Goal: Task Accomplishment & Management: Use online tool/utility

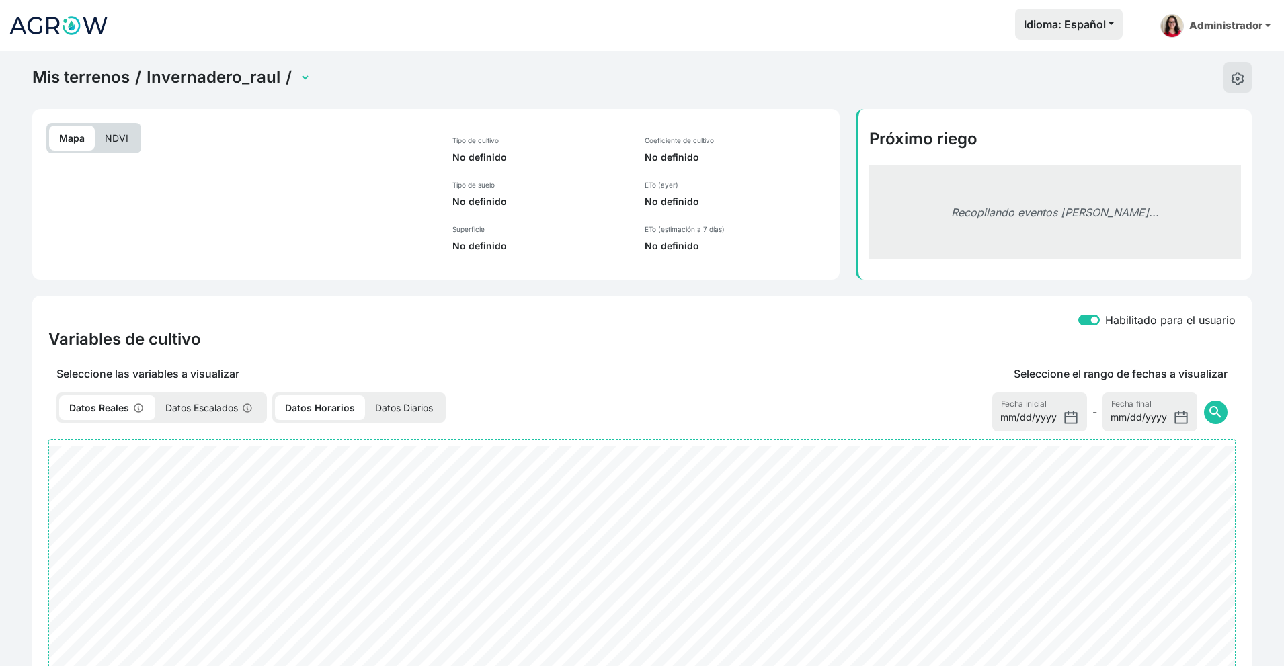
select select "2698"
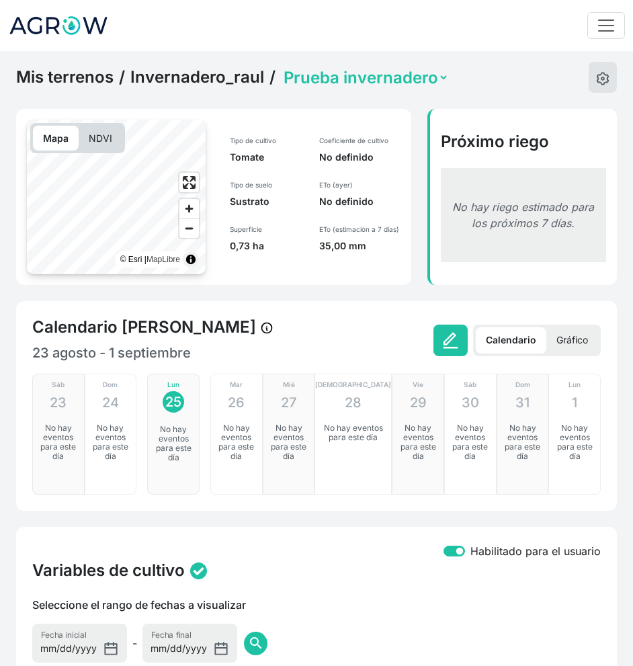
click at [238, 69] on link "Invernadero_raul" at bounding box center [197, 77] width 134 height 20
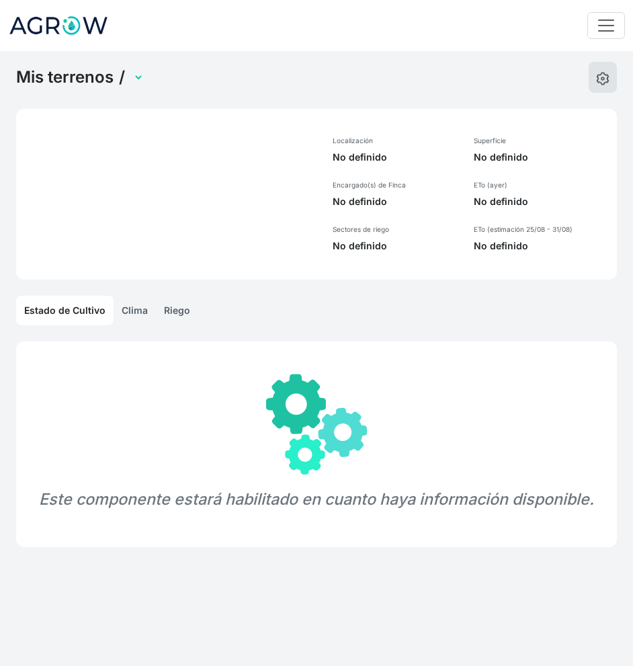
select select "1302"
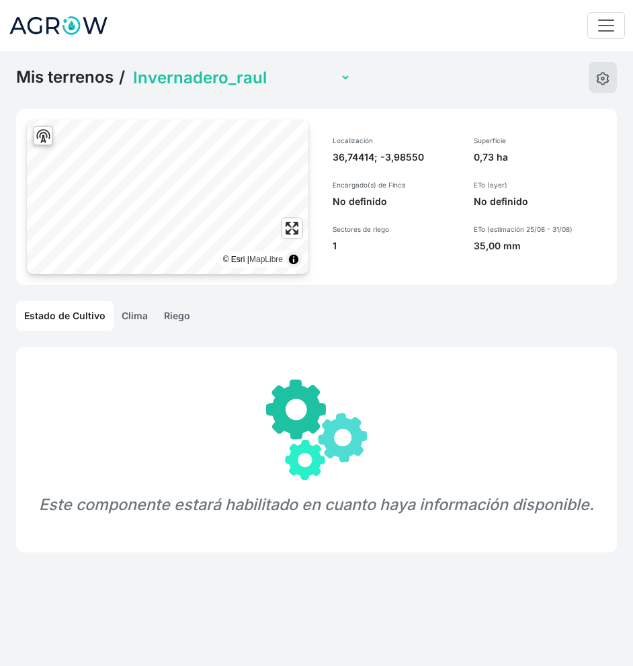
click at [187, 310] on link "Riego" at bounding box center [177, 316] width 42 height 30
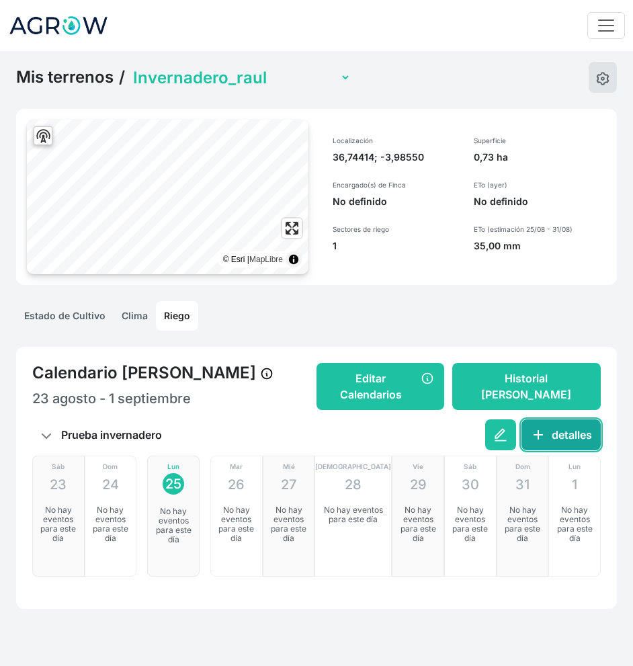
click at [579, 433] on button "add detalles" at bounding box center [561, 435] width 79 height 31
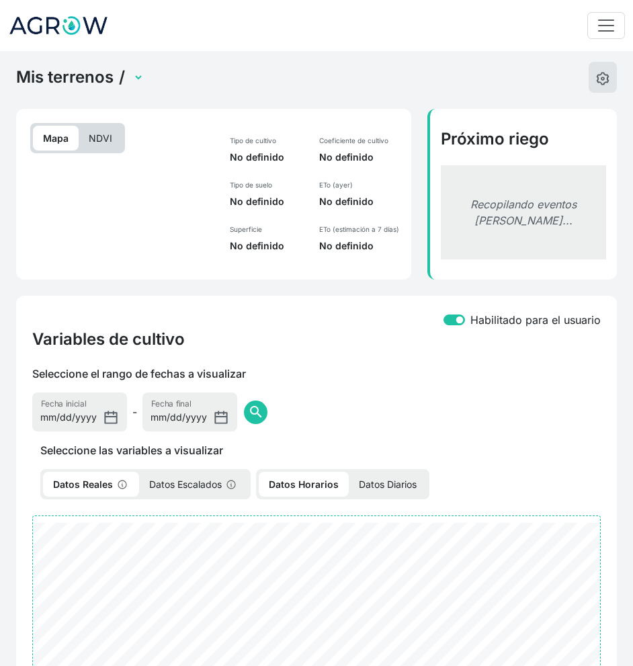
select select "2698"
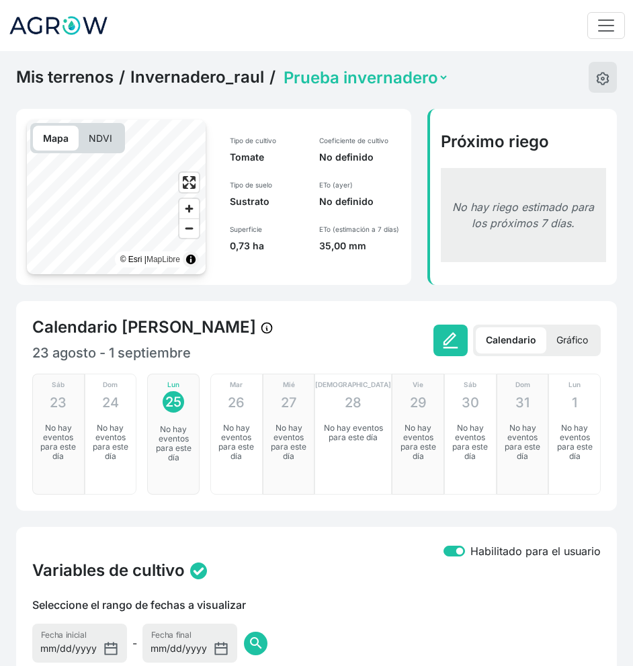
click at [460, 311] on div "Calendario [PERSON_NAME] [DATE] - [DATE] Calendario Gráfico [DEMOGRAPHIC_DATA] …" at bounding box center [316, 406] width 601 height 210
